Goal: Information Seeking & Learning: Learn about a topic

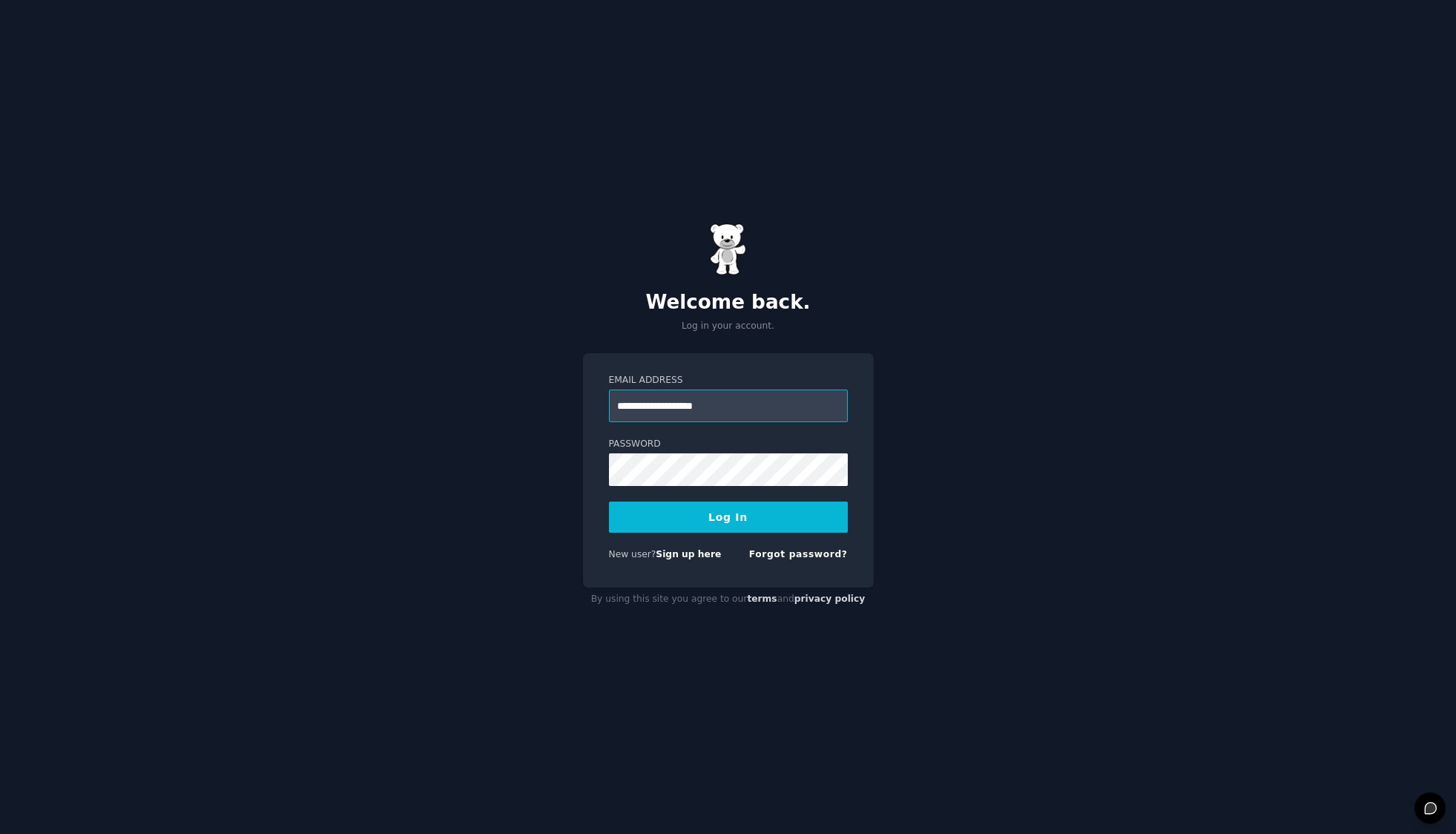
type input "**********"
click at [718, 500] on form "**********" at bounding box center [729, 470] width 239 height 193
click at [719, 512] on button "Log In" at bounding box center [729, 517] width 239 height 31
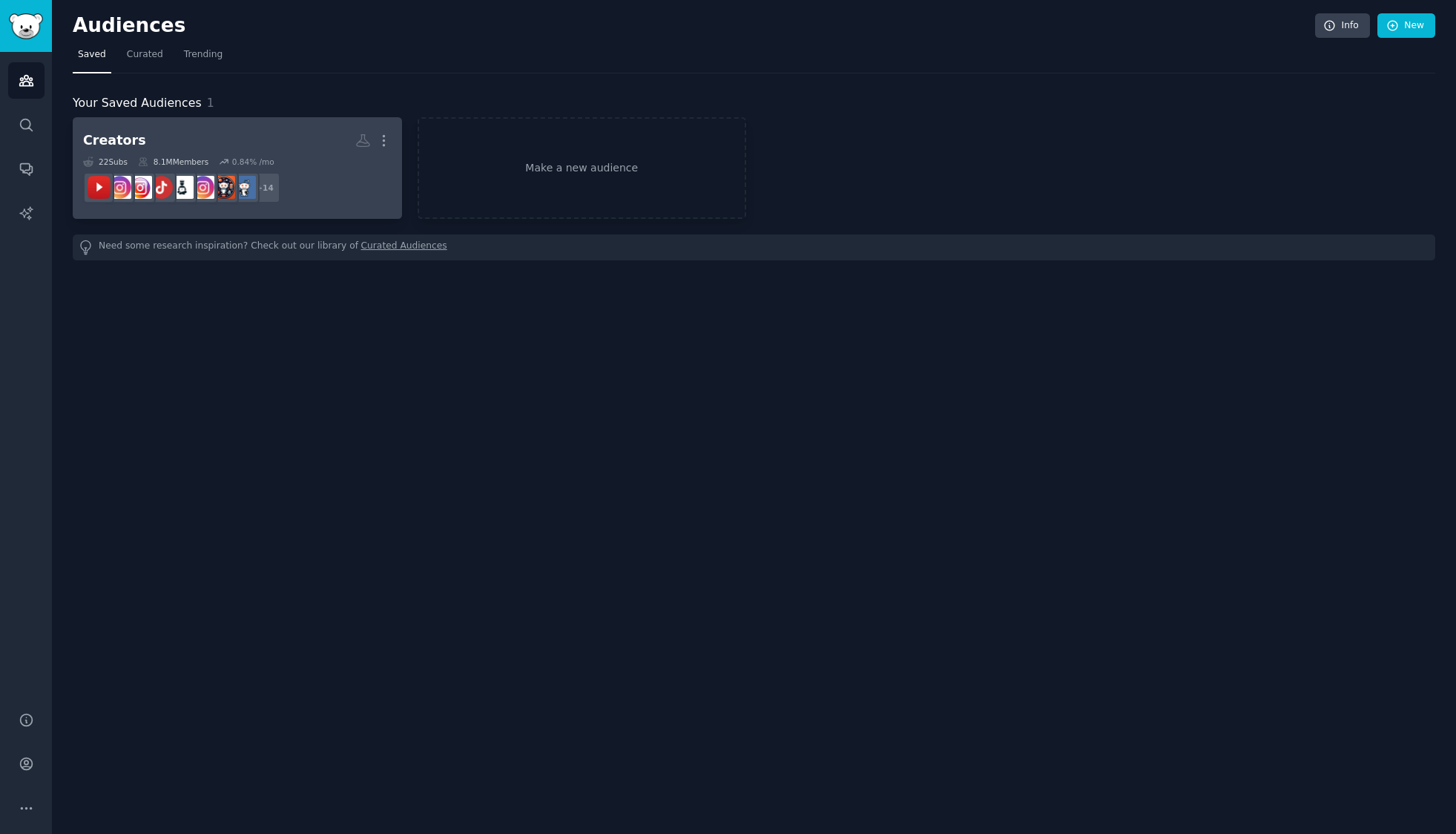
click at [214, 132] on h2 "Creators More" at bounding box center [237, 140] width 309 height 26
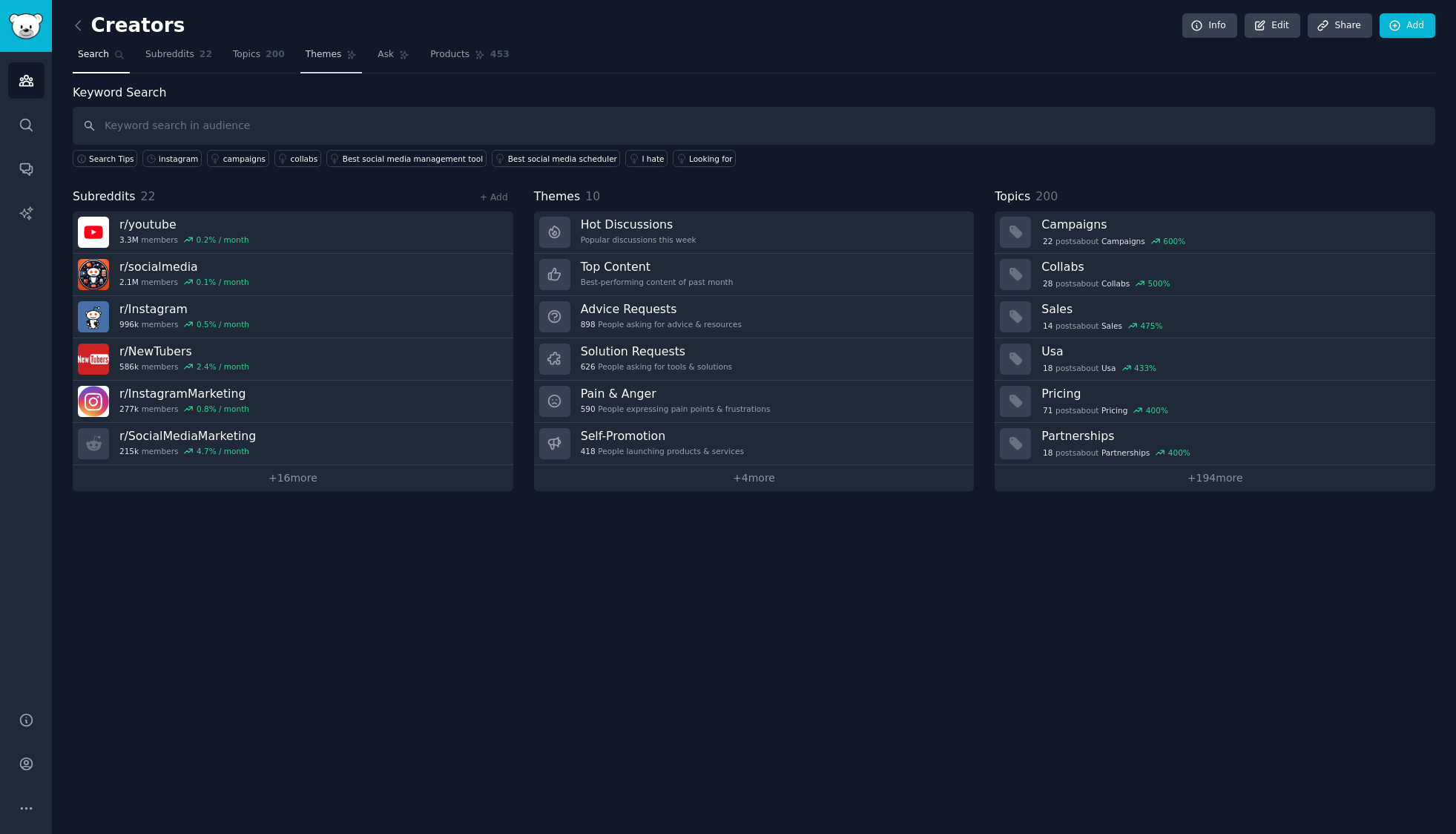
click at [312, 52] on span "Themes" at bounding box center [324, 55] width 36 height 14
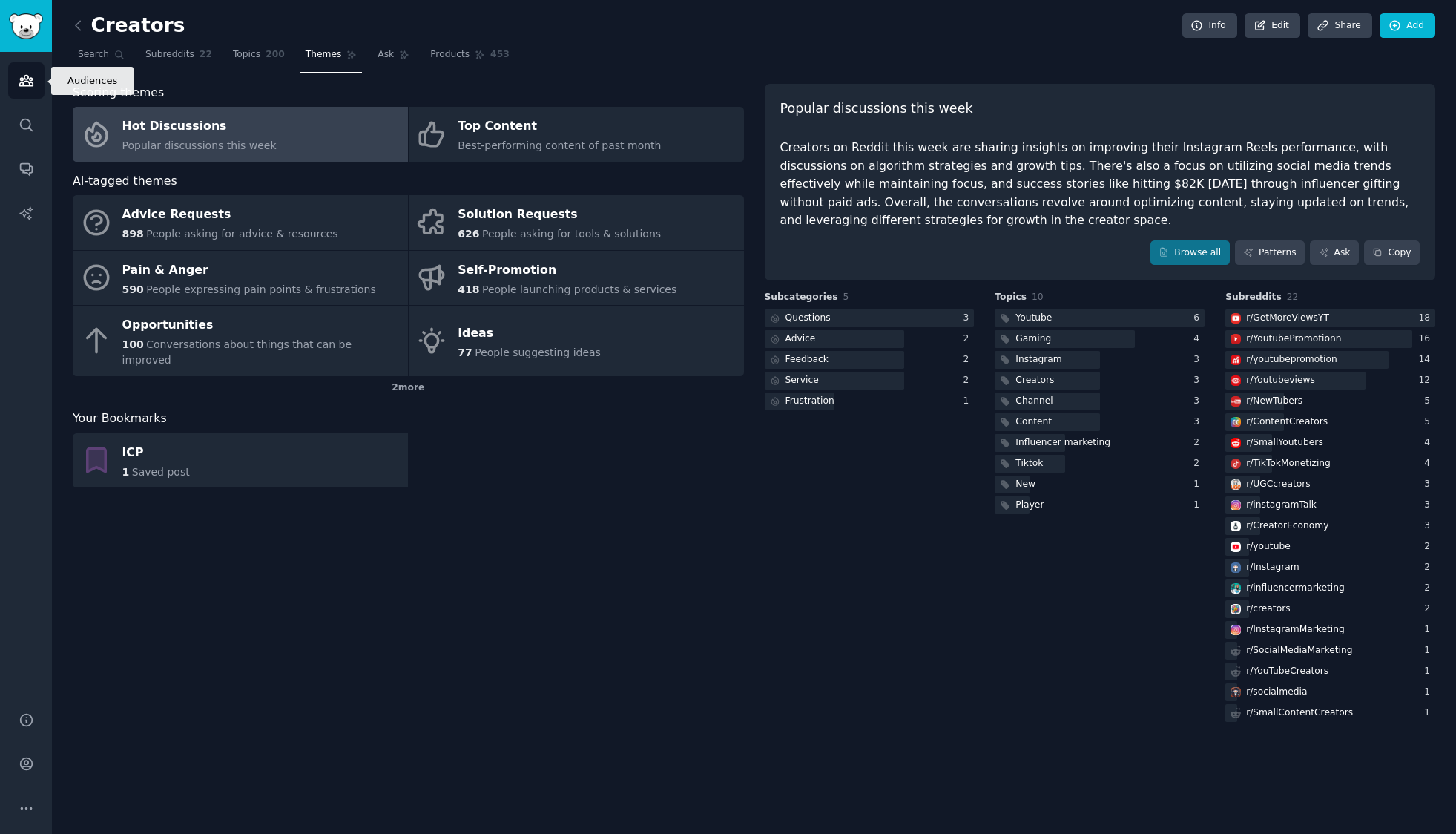
click at [31, 78] on icon "Sidebar" at bounding box center [26, 81] width 14 height 10
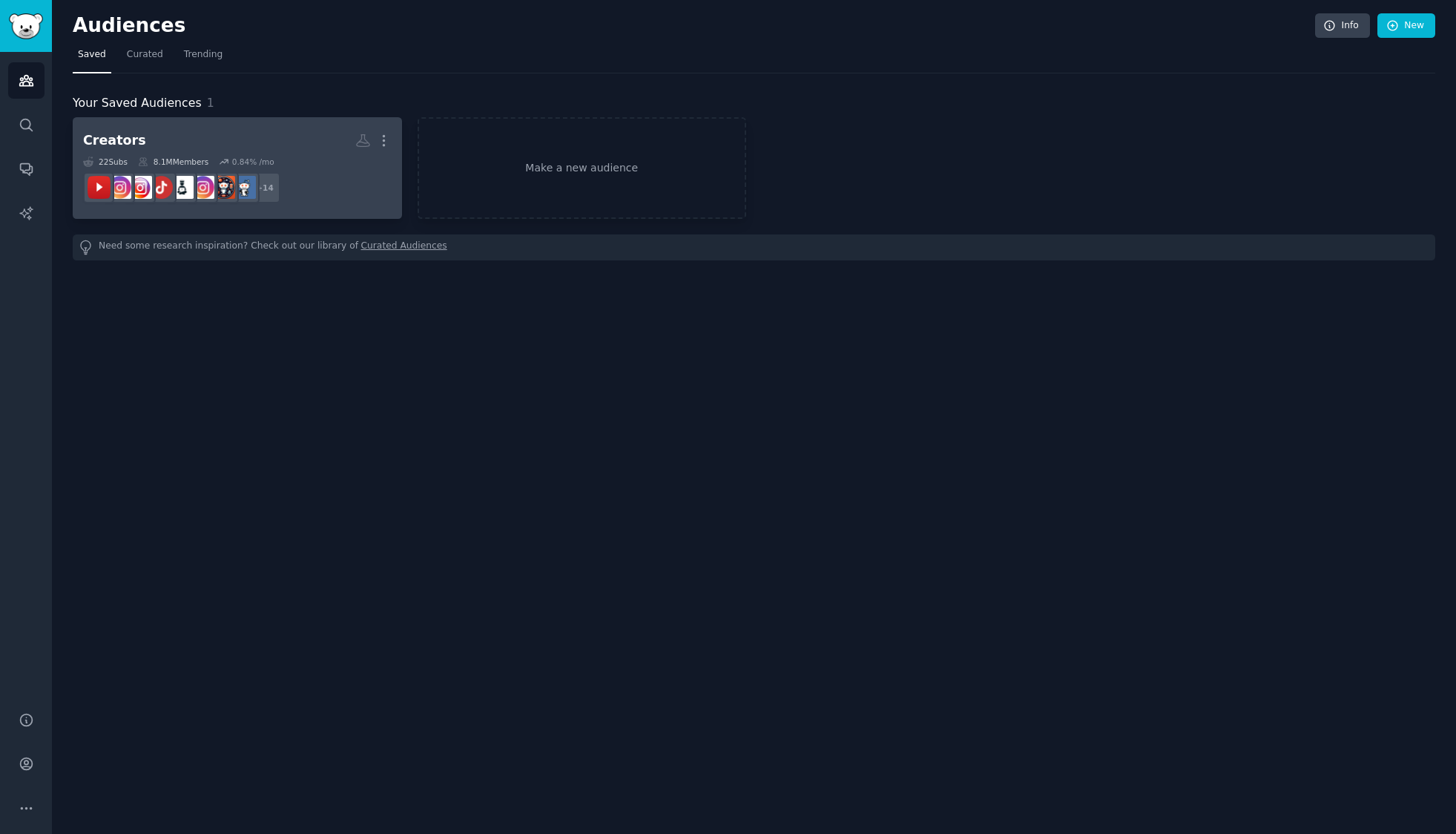
click at [217, 132] on h2 "Creators More" at bounding box center [237, 140] width 309 height 26
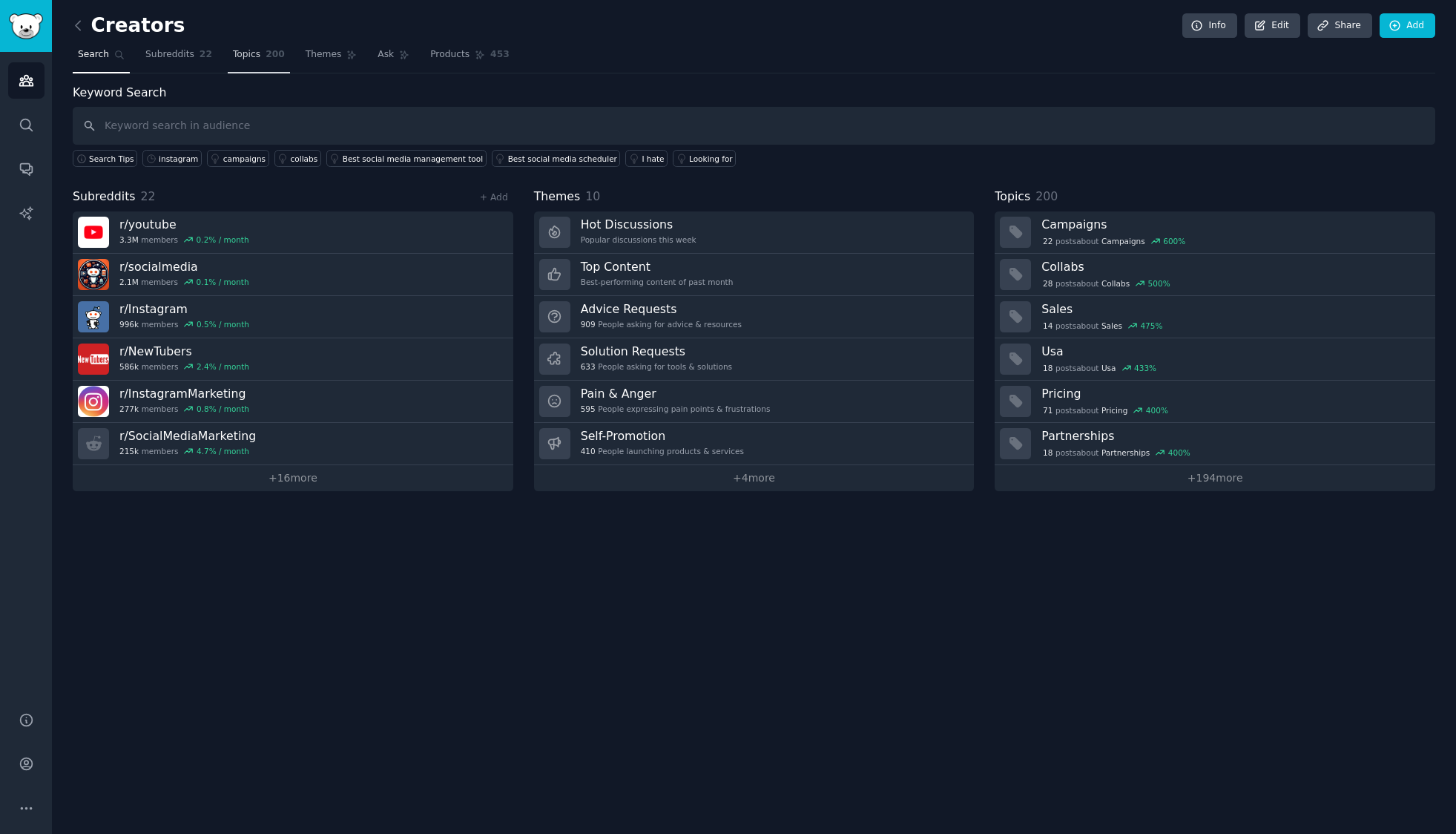
click at [235, 54] on span "Topics" at bounding box center [247, 55] width 28 height 14
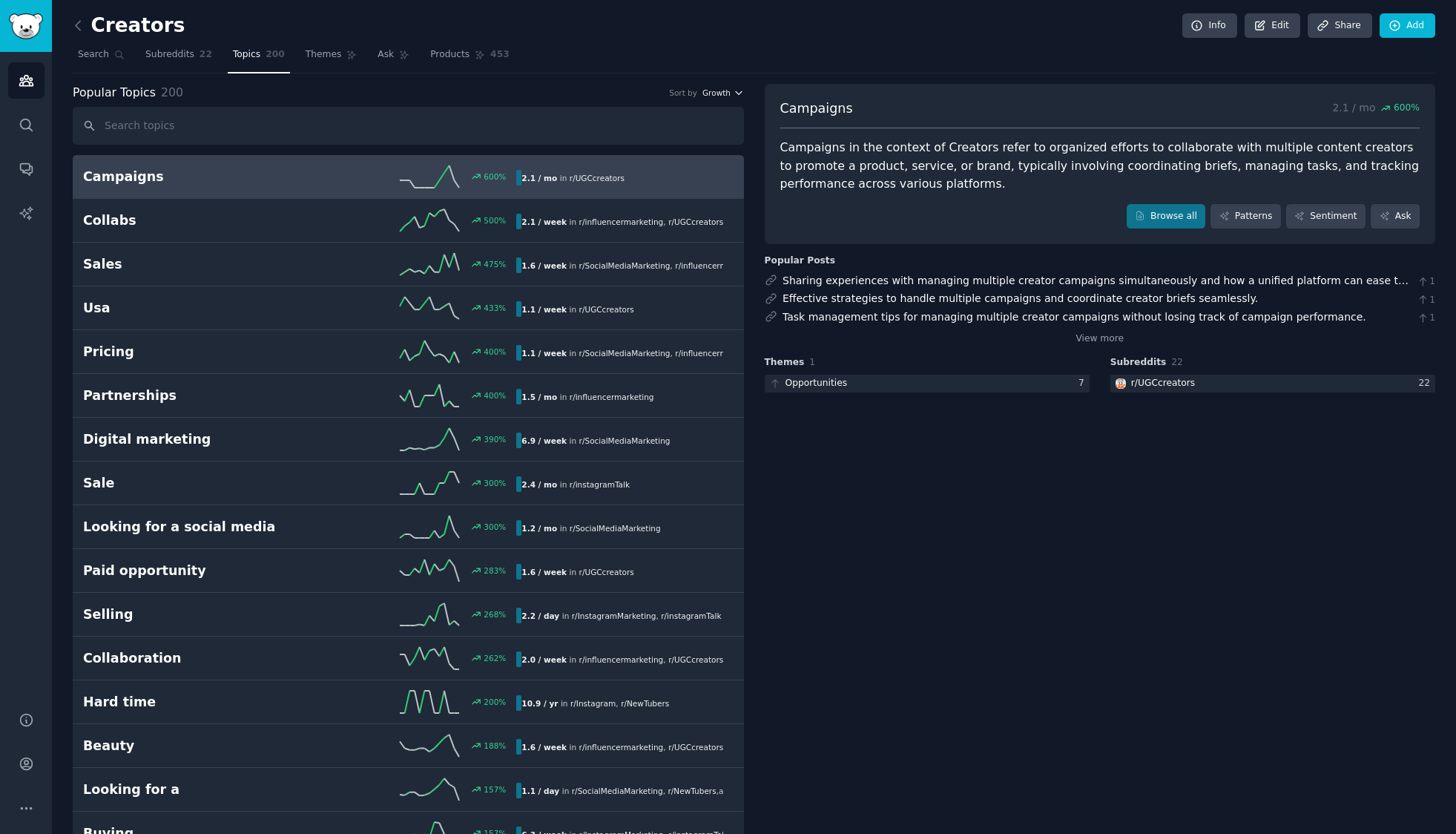
click at [734, 94] on icon "button" at bounding box center [739, 93] width 10 height 10
click at [710, 136] on div "Velocity" at bounding box center [670, 147] width 138 height 26
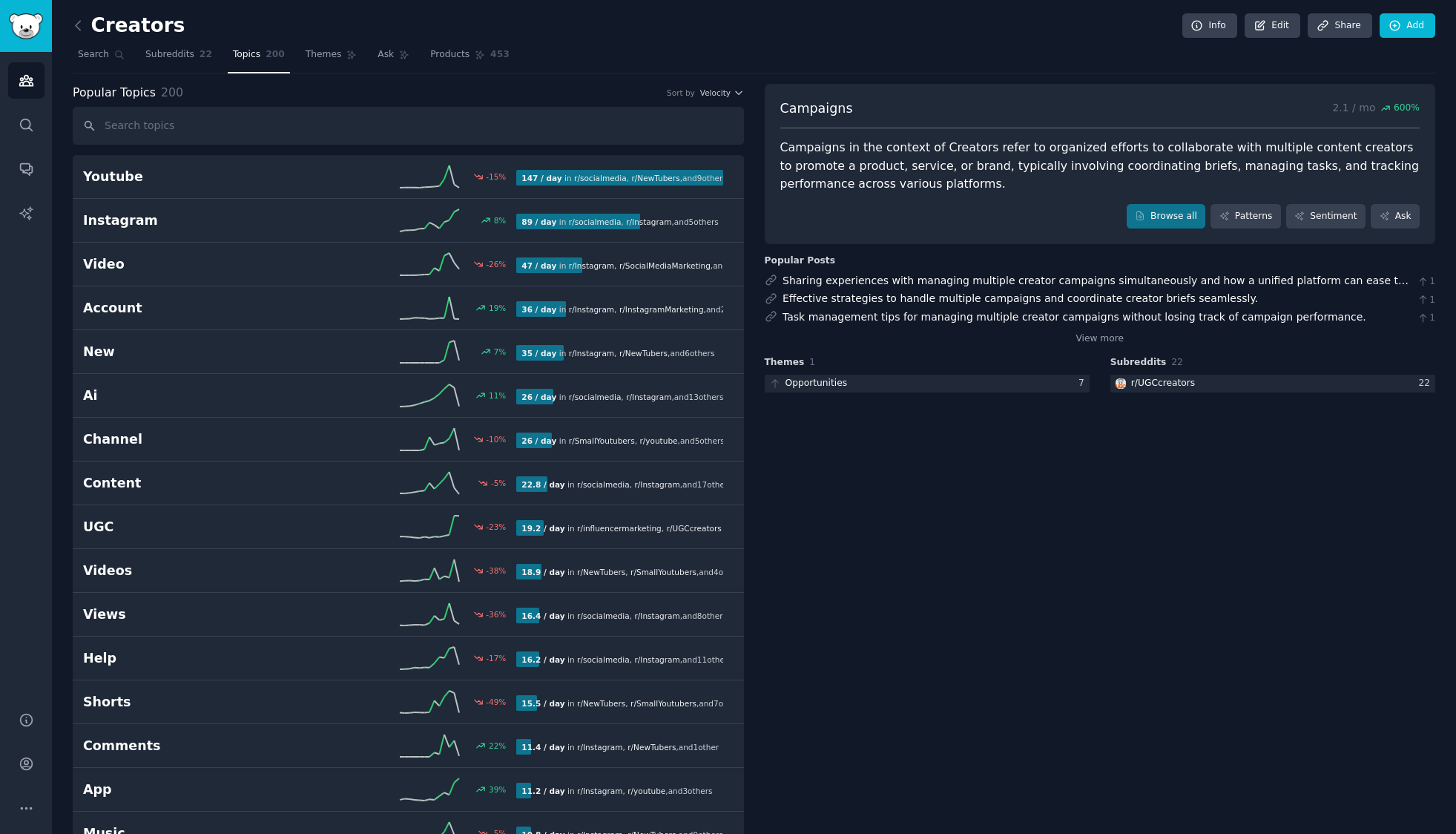
click at [731, 92] on button "Velocity" at bounding box center [722, 93] width 44 height 10
click at [715, 122] on div "Growth" at bounding box center [670, 121] width 138 height 26
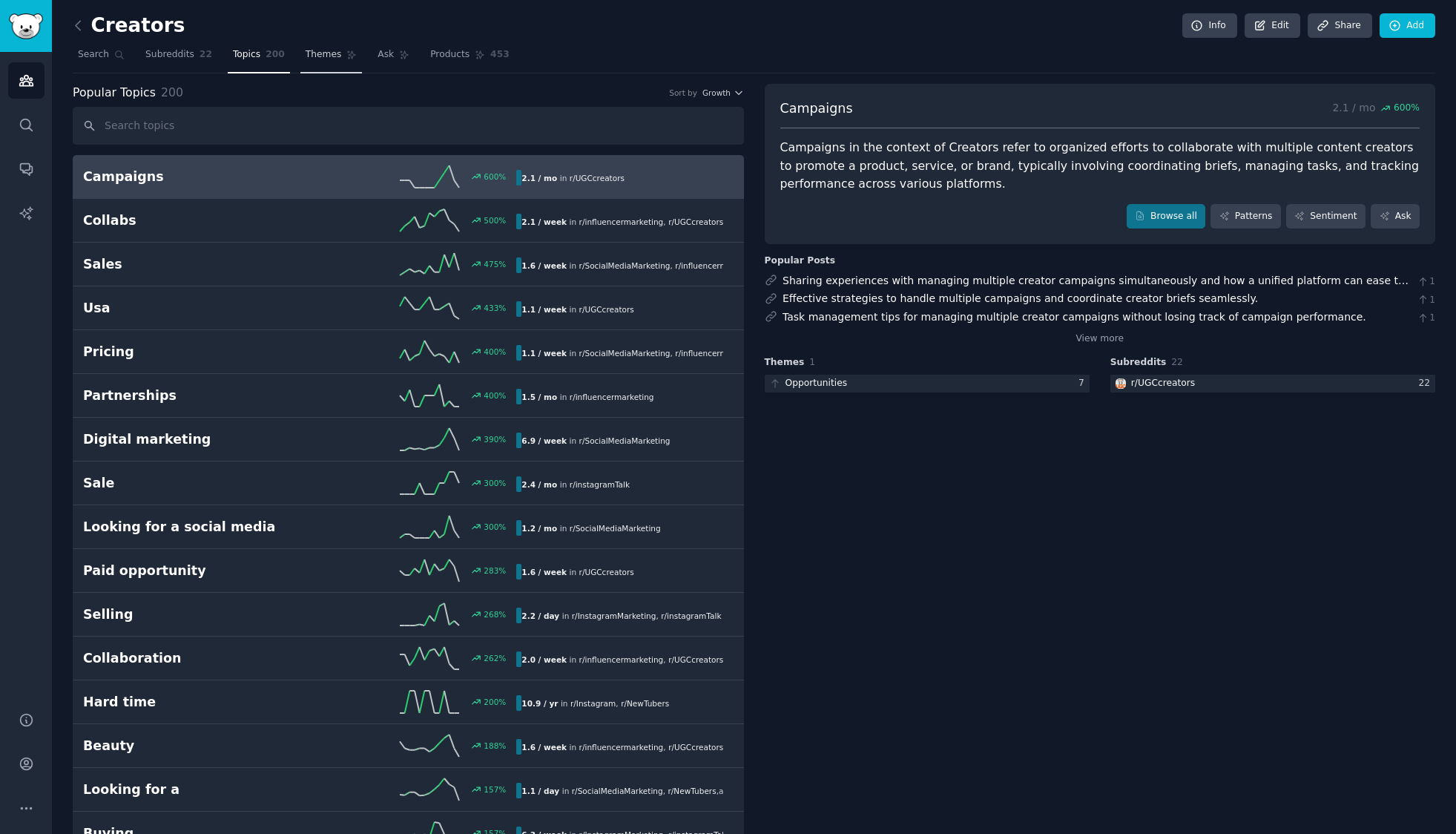
click at [306, 50] on span "Themes" at bounding box center [324, 55] width 36 height 14
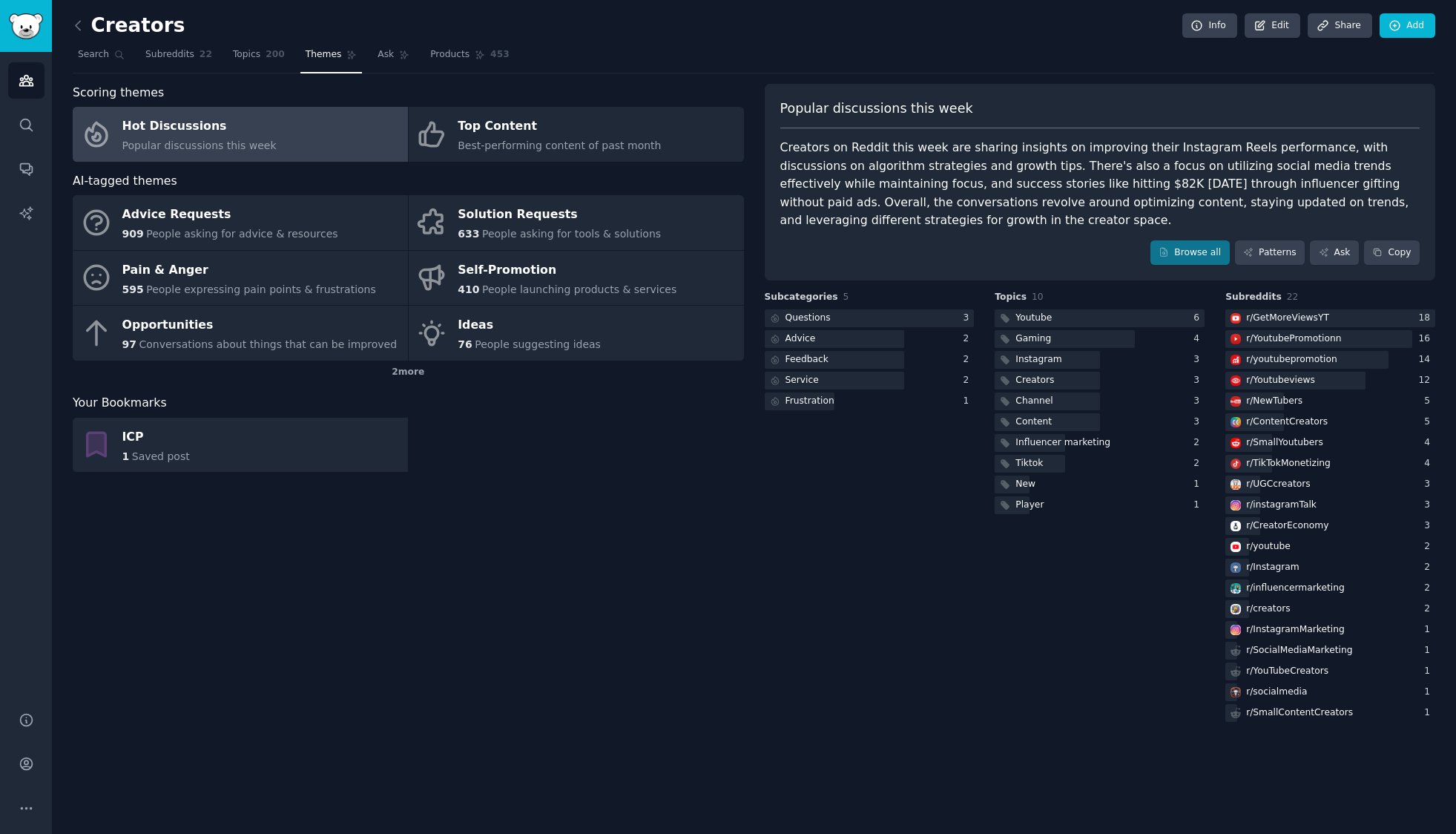
click at [263, 144] on span "Popular discussions this week" at bounding box center [199, 145] width 155 height 12
click at [1201, 261] on link "Browse all" at bounding box center [1190, 253] width 79 height 25
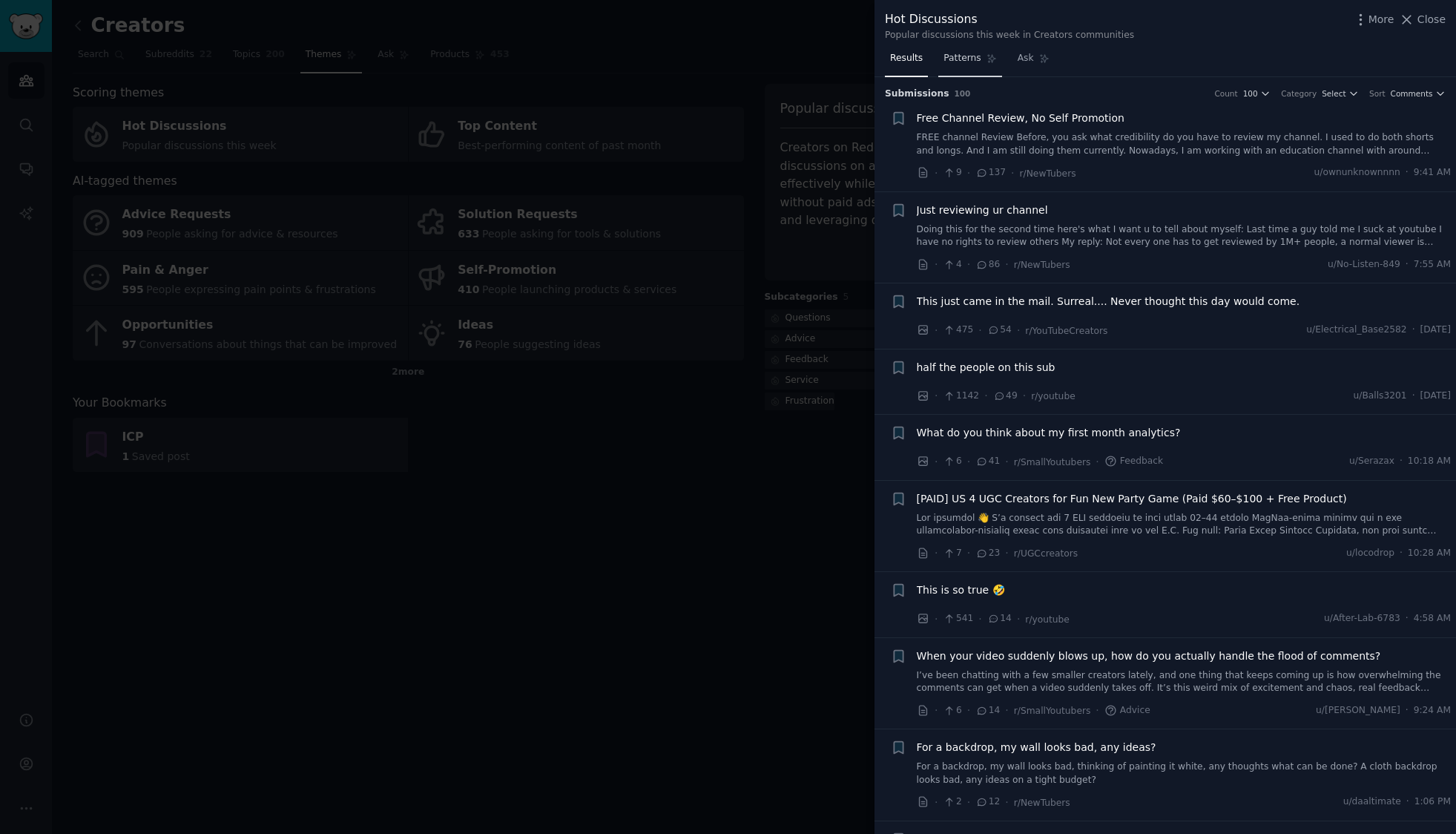
click at [956, 57] on span "Patterns" at bounding box center [962, 58] width 37 height 14
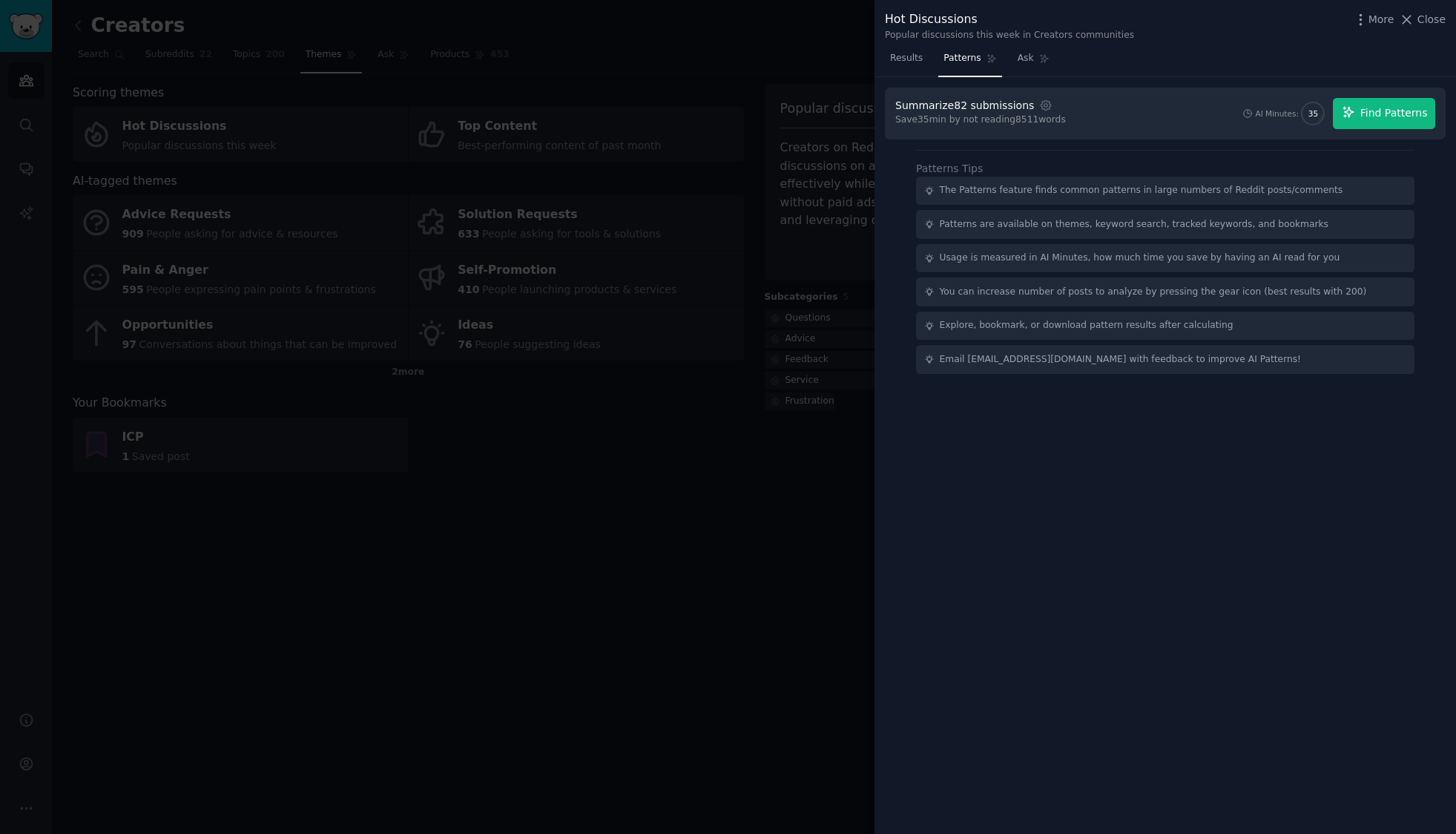
click at [1353, 107] on icon "button" at bounding box center [1349, 113] width 14 height 14
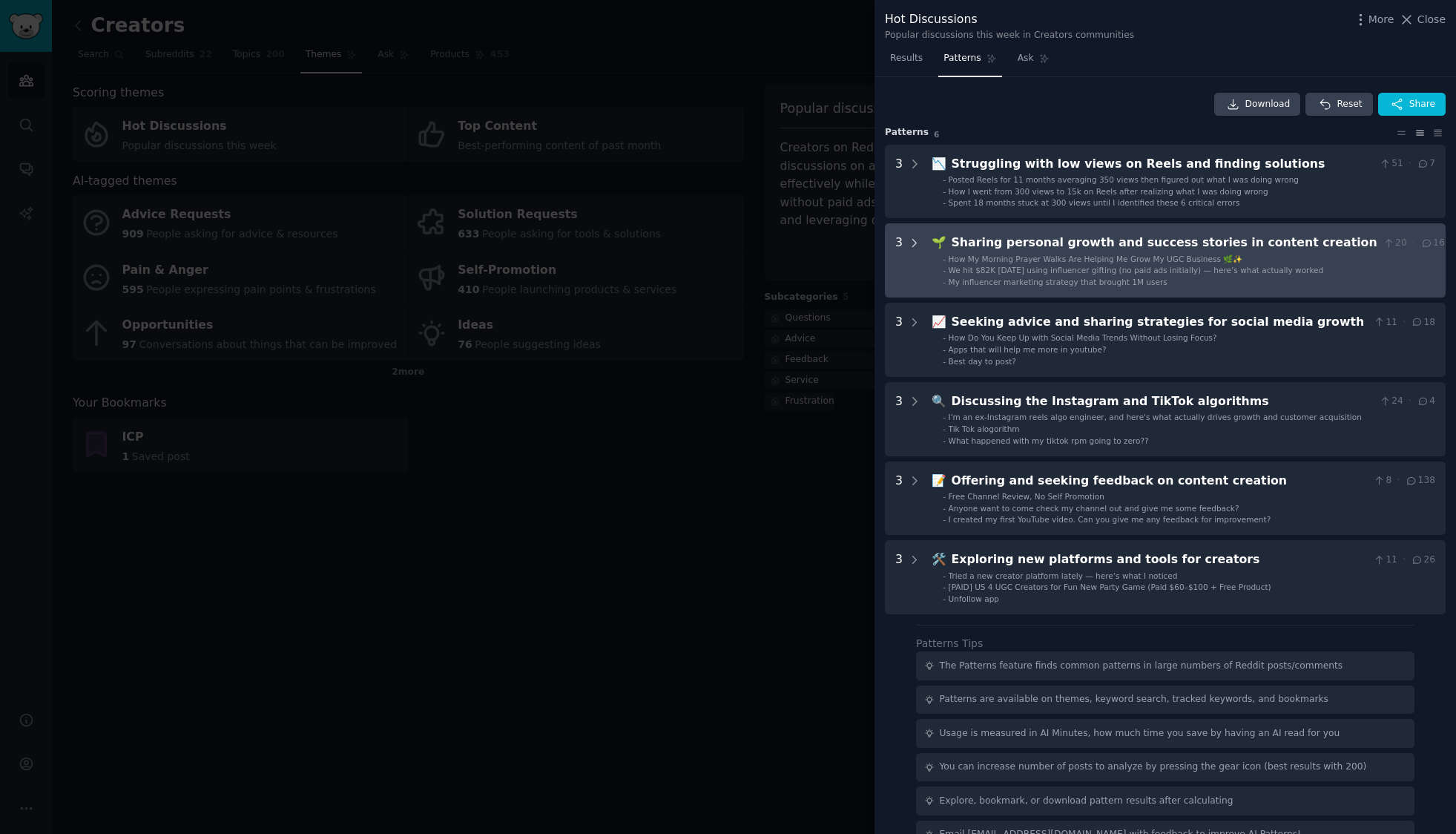
click at [915, 242] on icon at bounding box center [915, 243] width 14 height 14
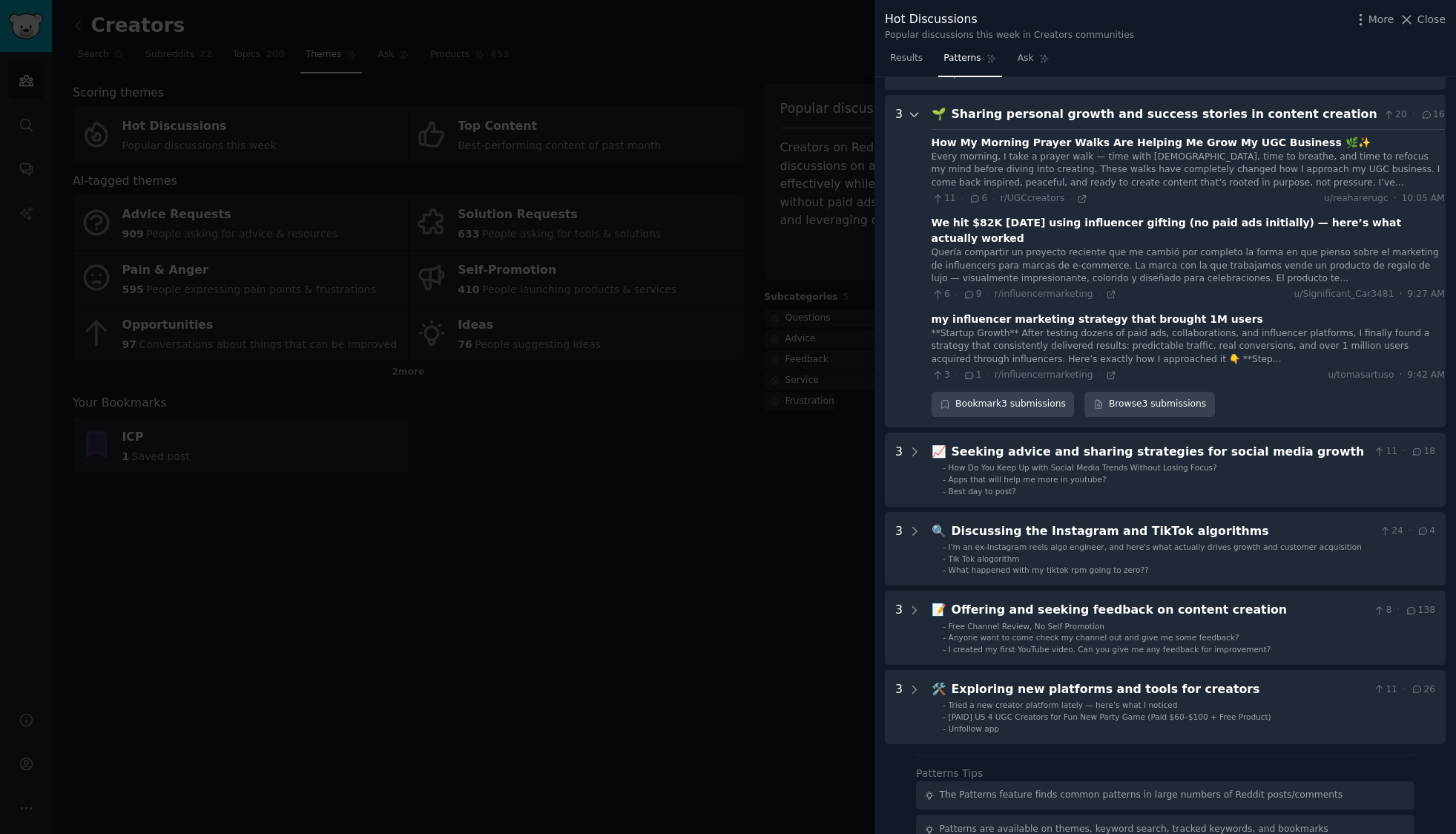
scroll to position [146, 0]
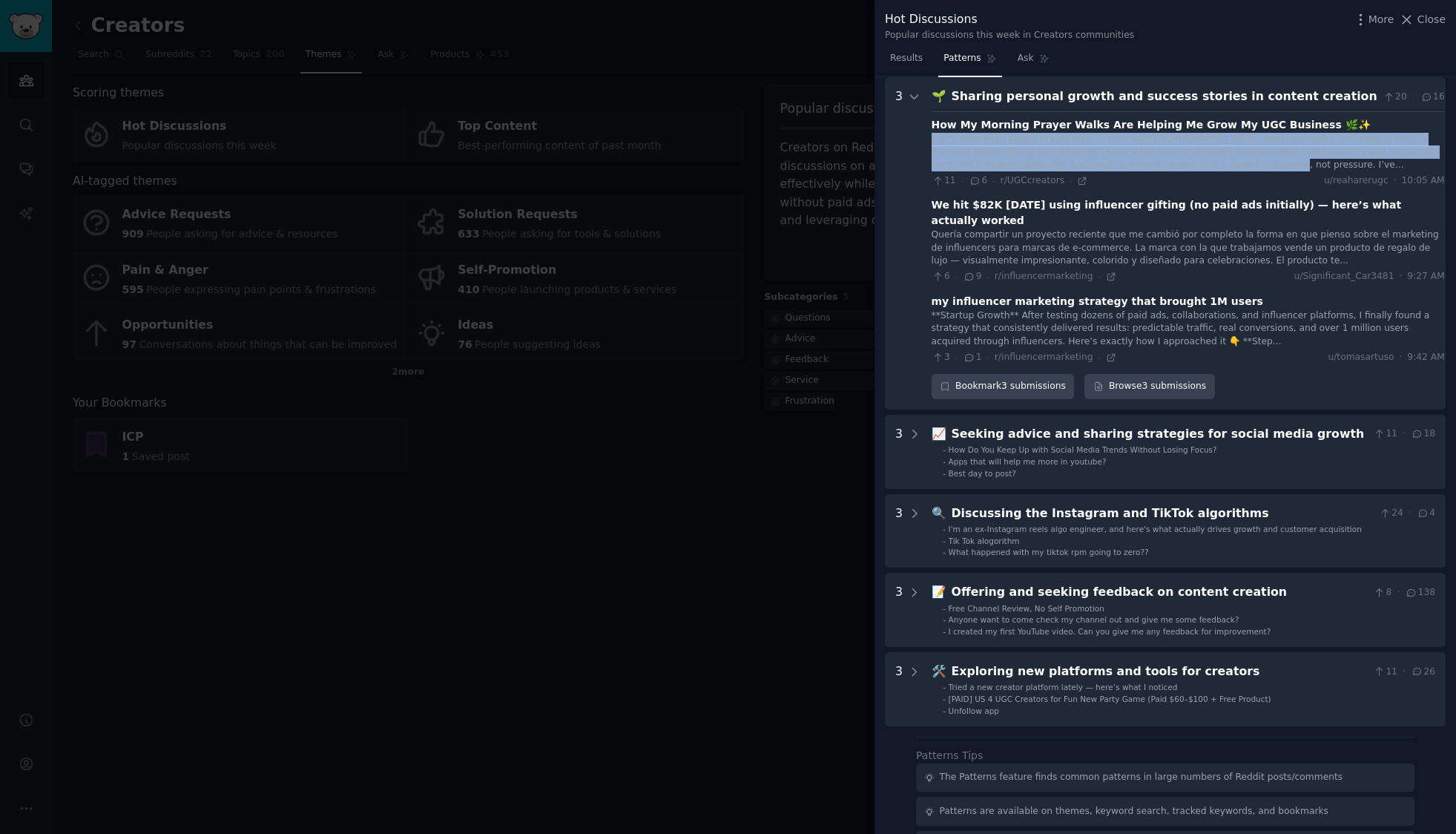
drag, startPoint x: 927, startPoint y: 139, endPoint x: 1214, endPoint y: 158, distance: 287.6
click at [1214, 158] on creation "3 🌱 Sharing personal growth and success stories in content creation 20 · 16 How…" at bounding box center [1165, 243] width 561 height 333
copy div "Every morning, I take a prayer walk — time with God, time to breathe, and time …"
